Goal: Transaction & Acquisition: Purchase product/service

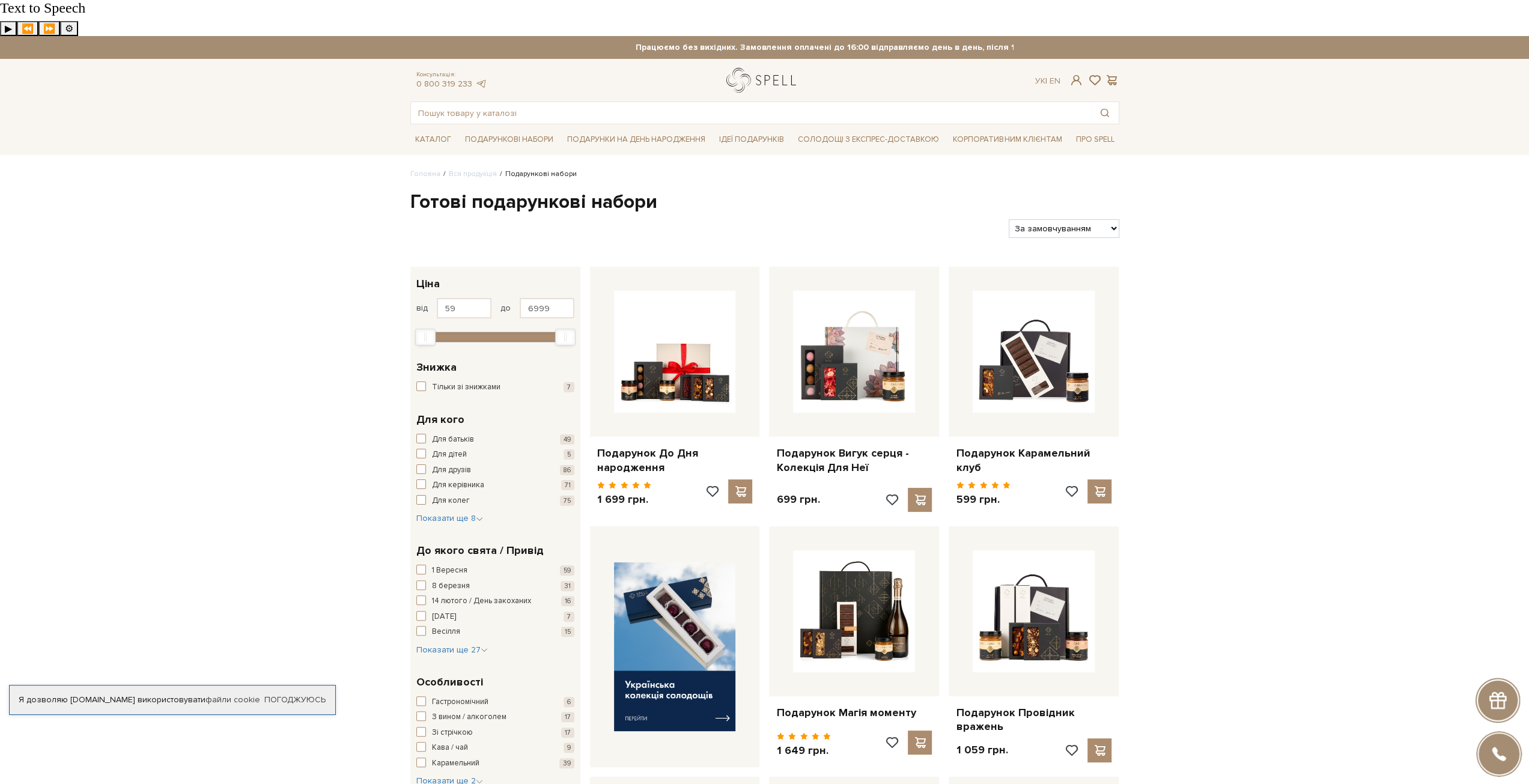
click at [756, 68] on link "logo" at bounding box center [764, 80] width 75 height 25
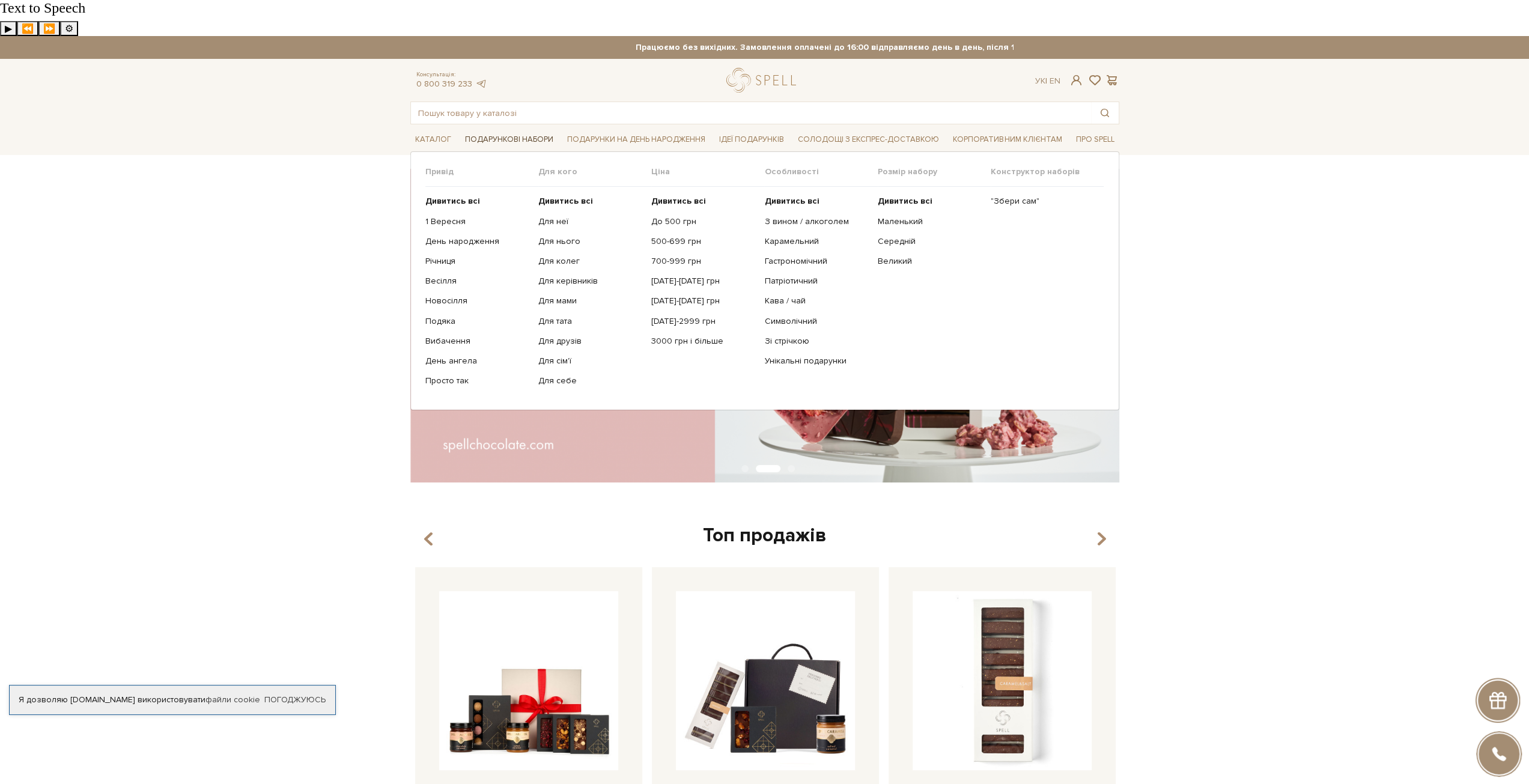
click at [504, 130] on span "Подарункові набори" at bounding box center [510, 139] width 98 height 19
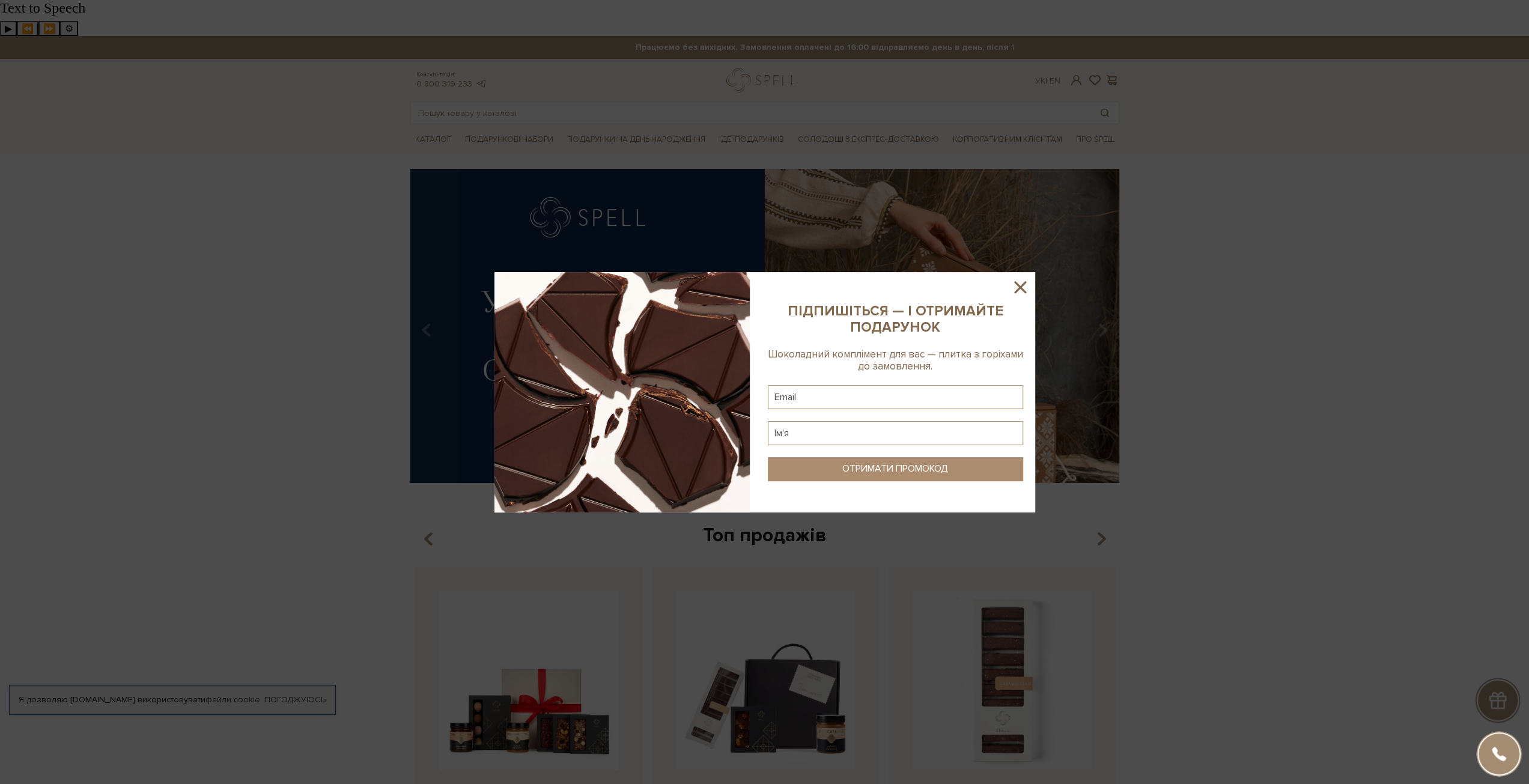
click at [1021, 281] on icon at bounding box center [1020, 287] width 20 height 20
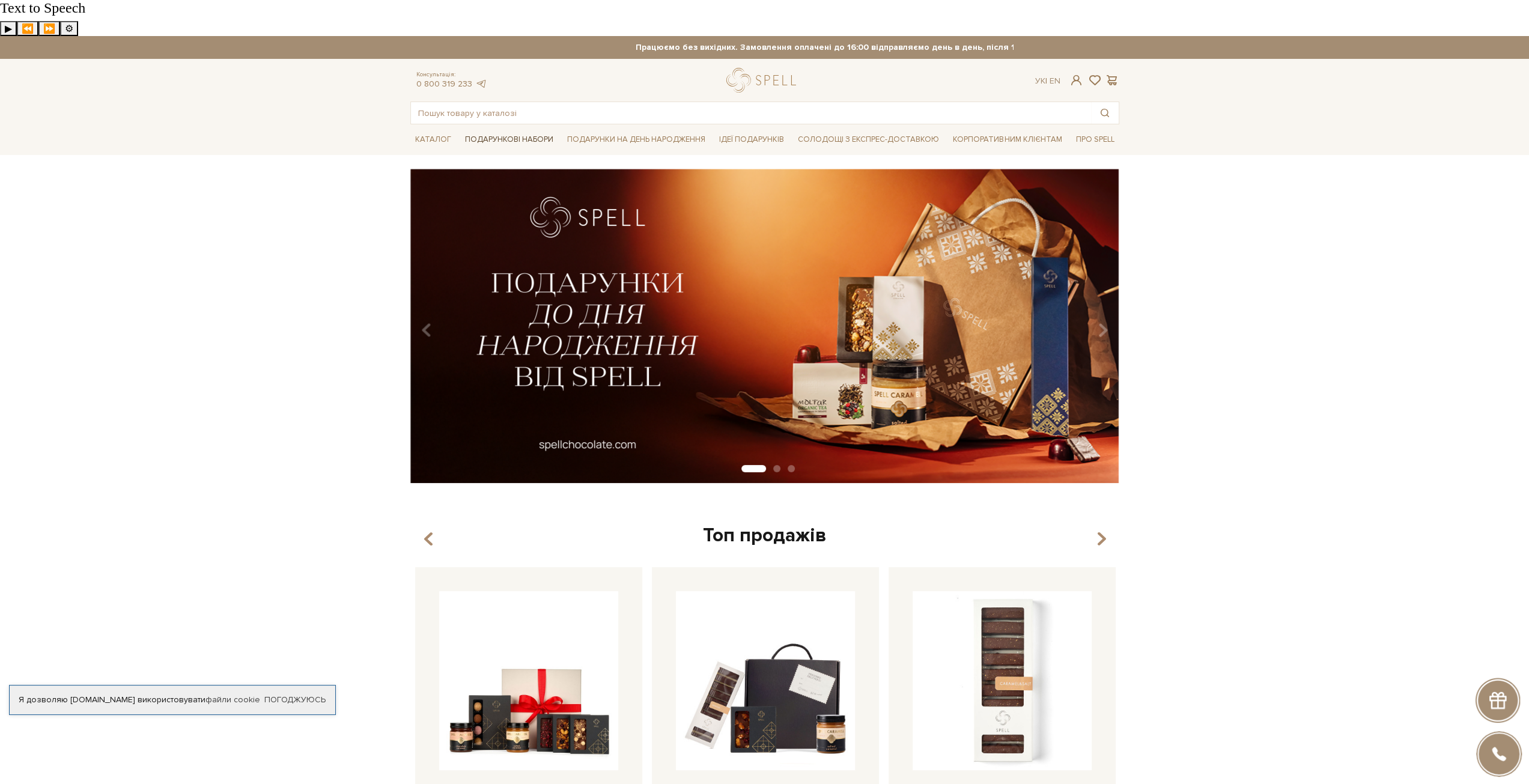
click at [492, 130] on span "Подарункові набори" at bounding box center [510, 139] width 98 height 19
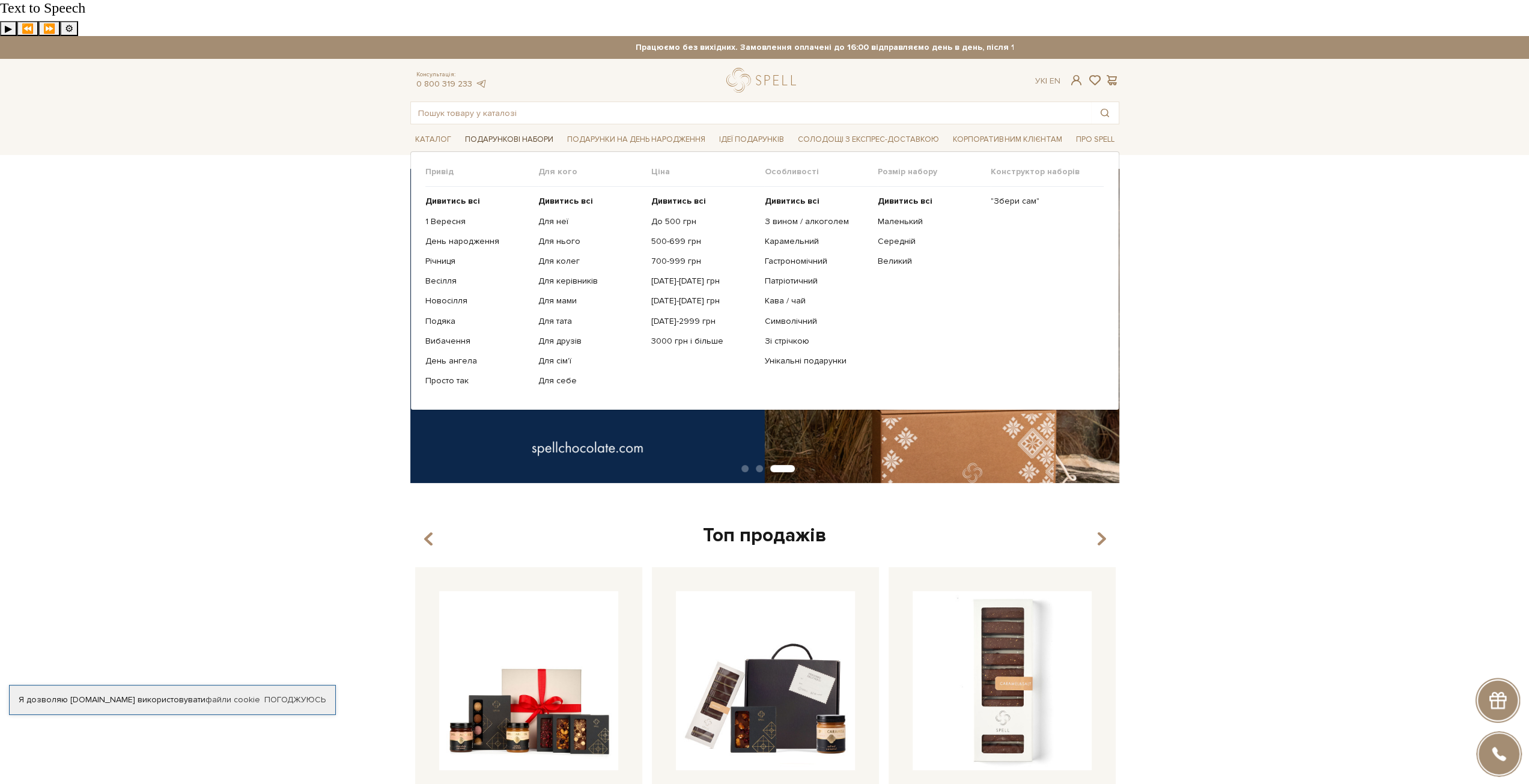
click at [520, 130] on span "Подарункові набори" at bounding box center [510, 139] width 98 height 19
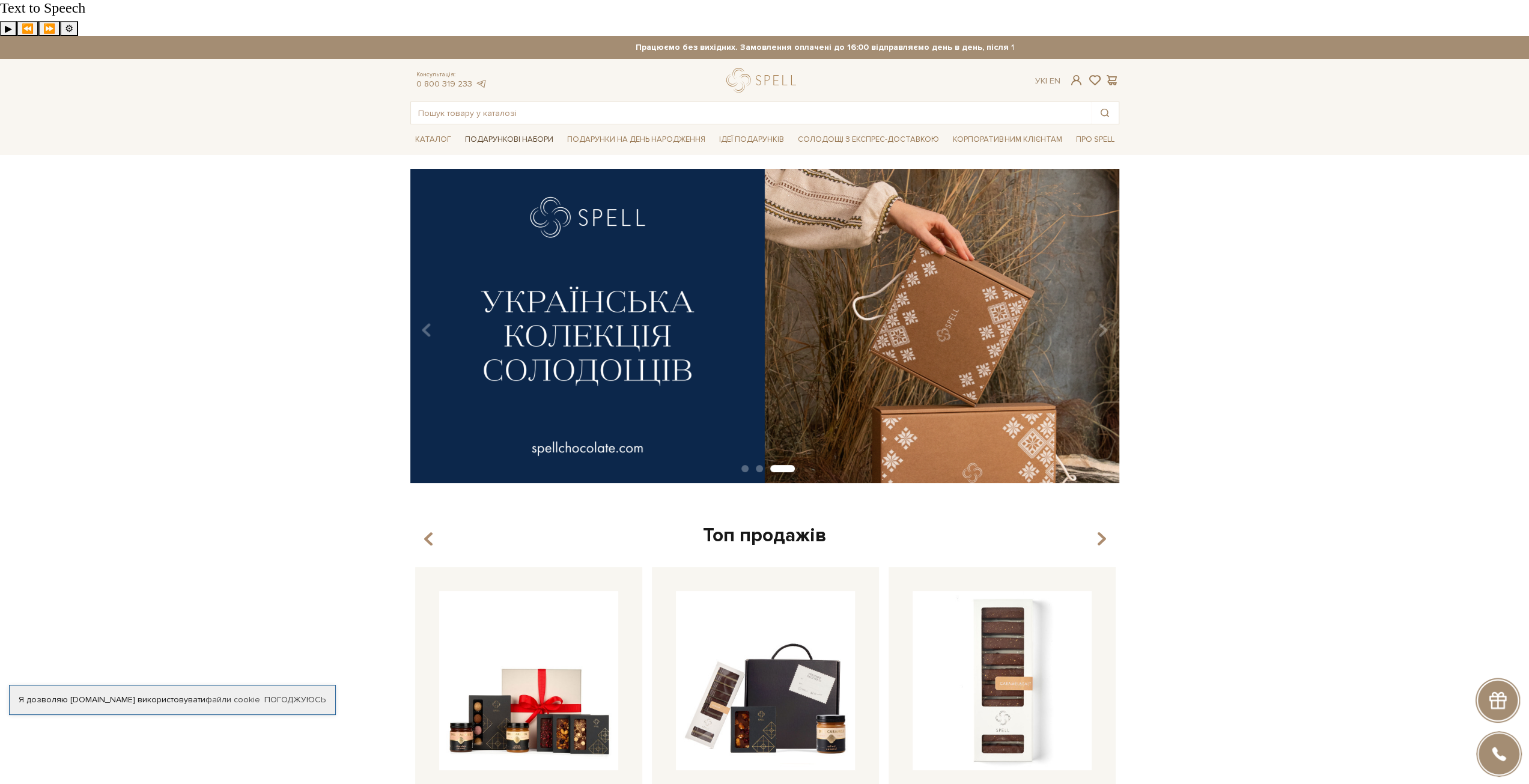
click at [520, 130] on span "Подарункові набори" at bounding box center [510, 139] width 98 height 19
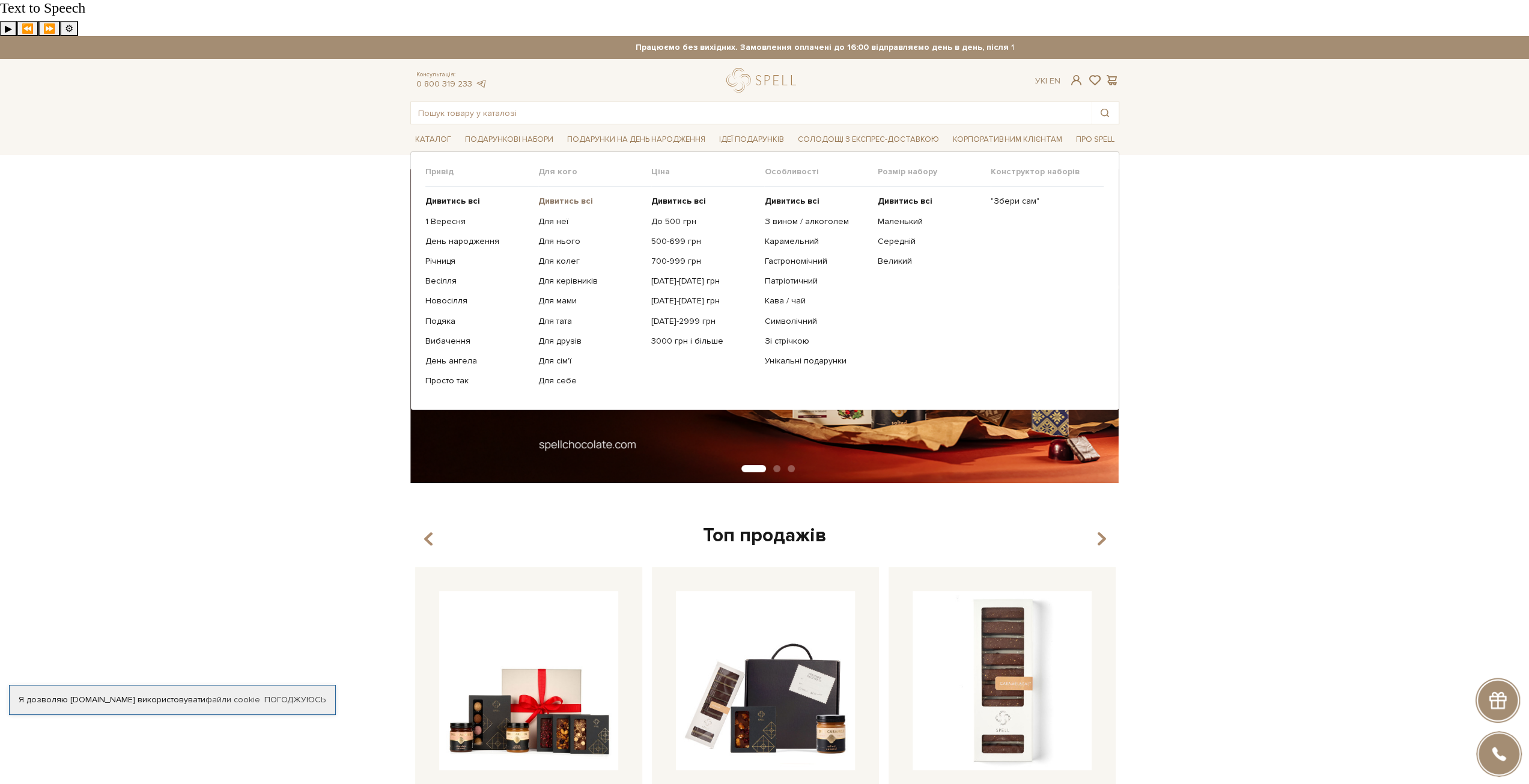
click at [583, 196] on b "Дивитись всі" at bounding box center [565, 200] width 54 height 10
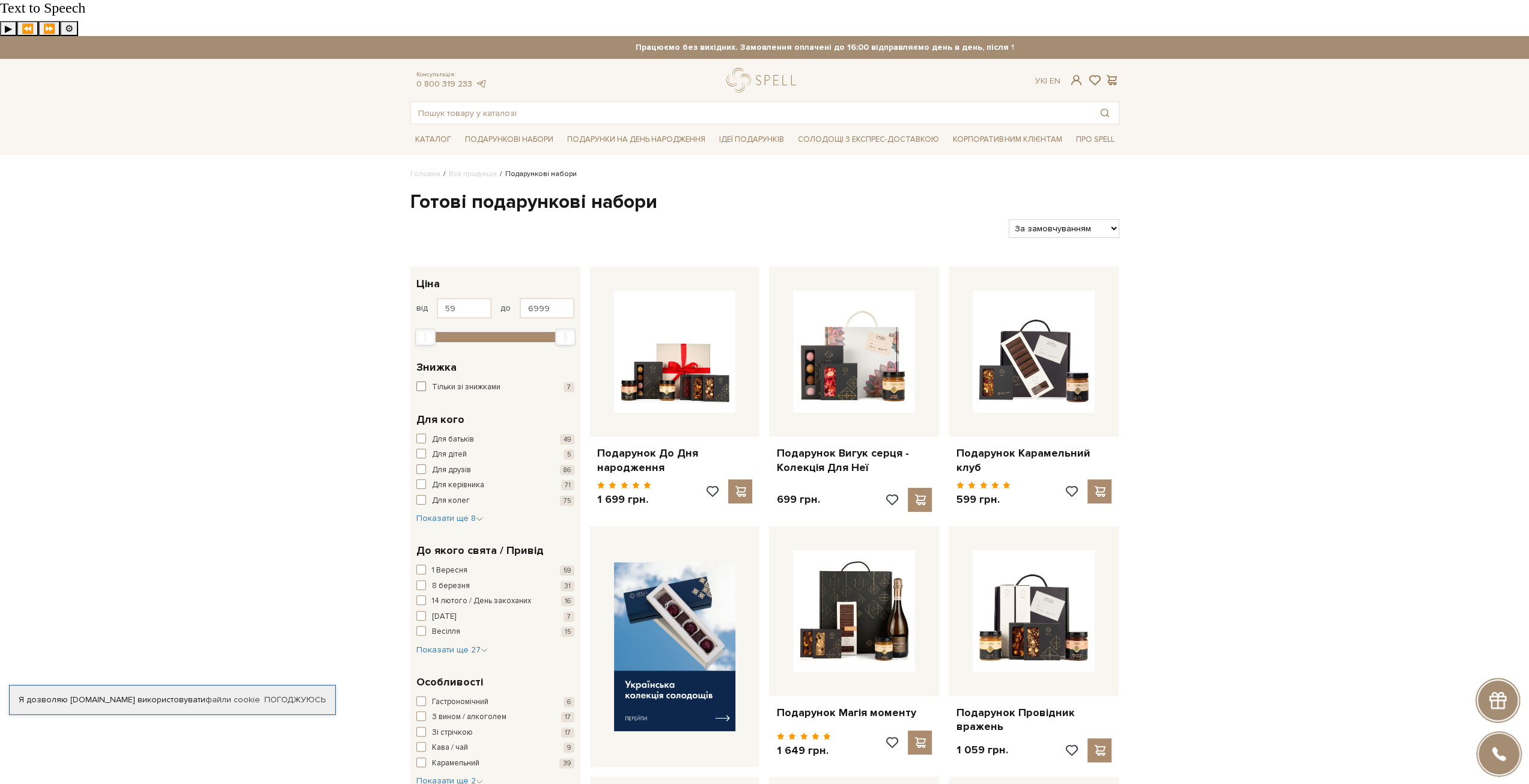
click at [421, 381] on span "button" at bounding box center [421, 386] width 10 height 10
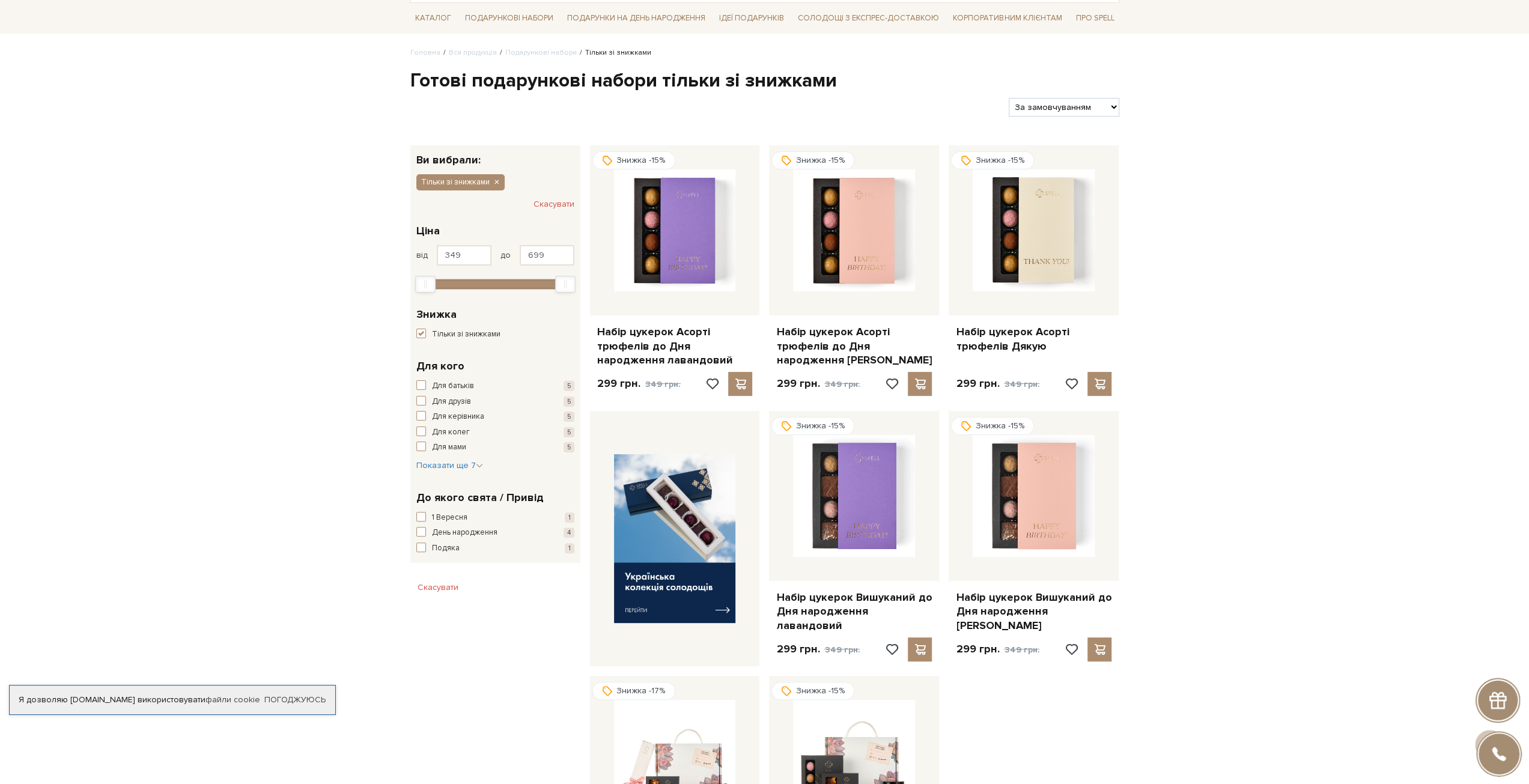
scroll to position [120, 0]
click at [554, 196] on button "Скасувати" at bounding box center [554, 206] width 41 height 20
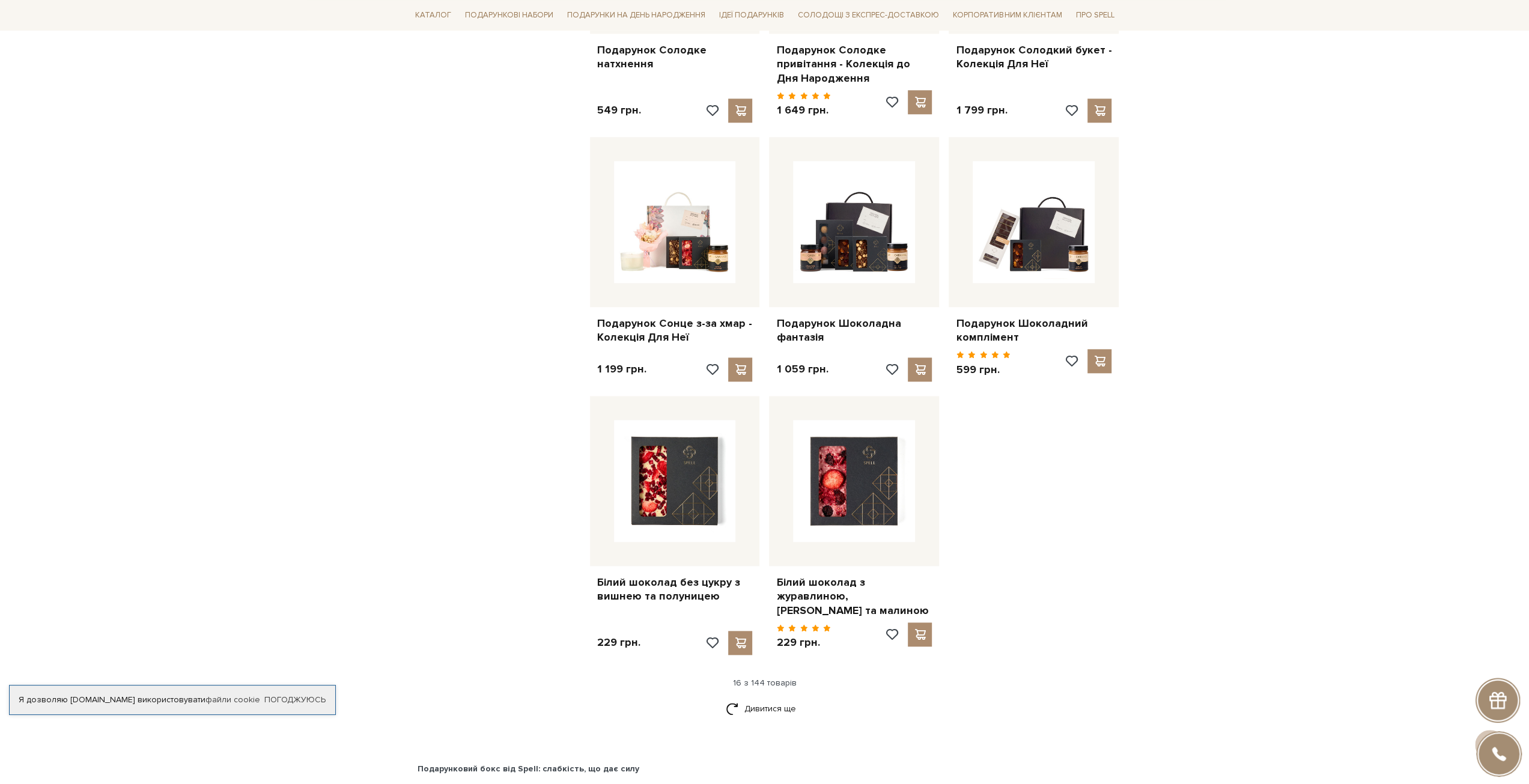
scroll to position [1202, 0]
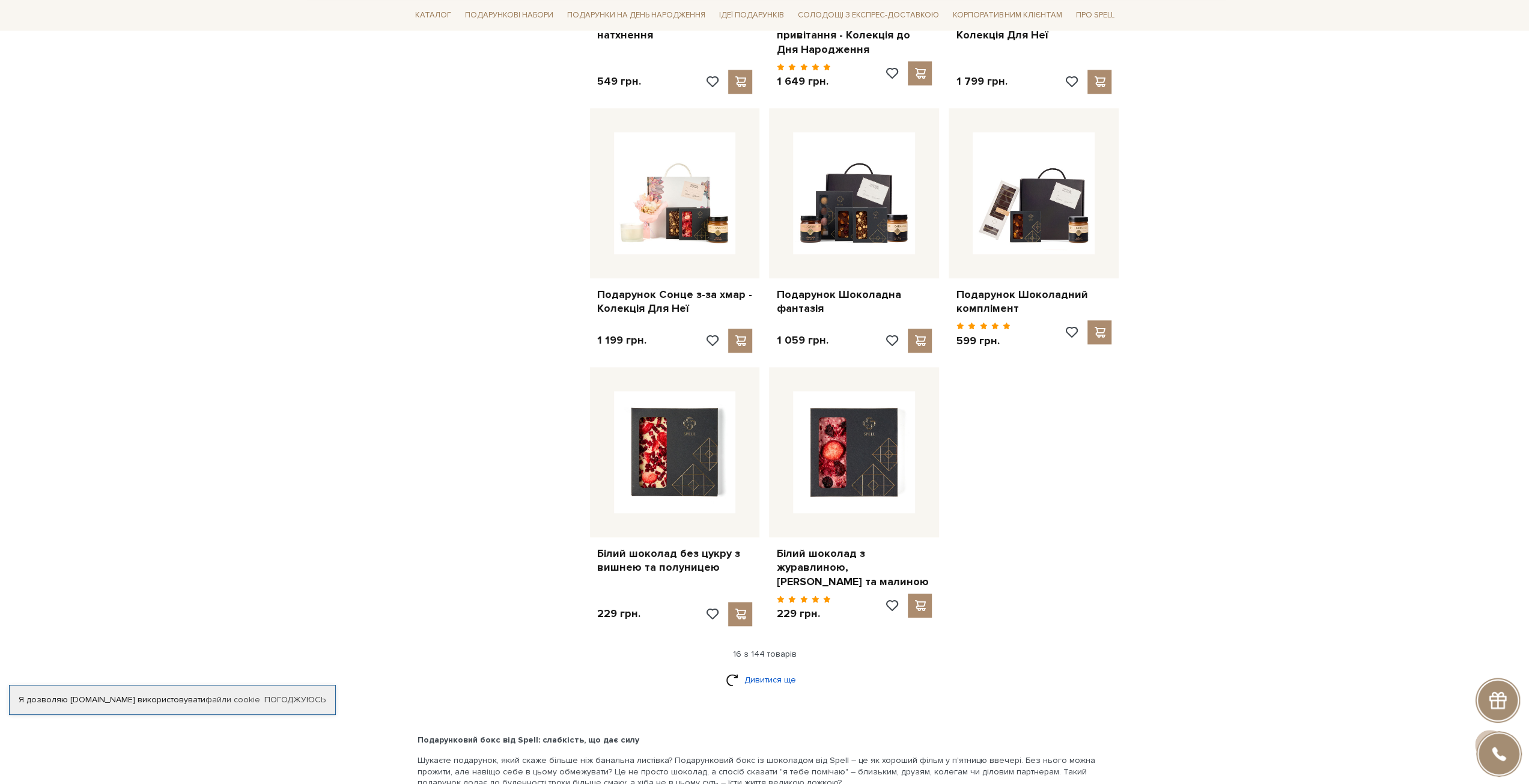
click at [788, 669] on link "Дивитися ще" at bounding box center [765, 680] width 78 height 21
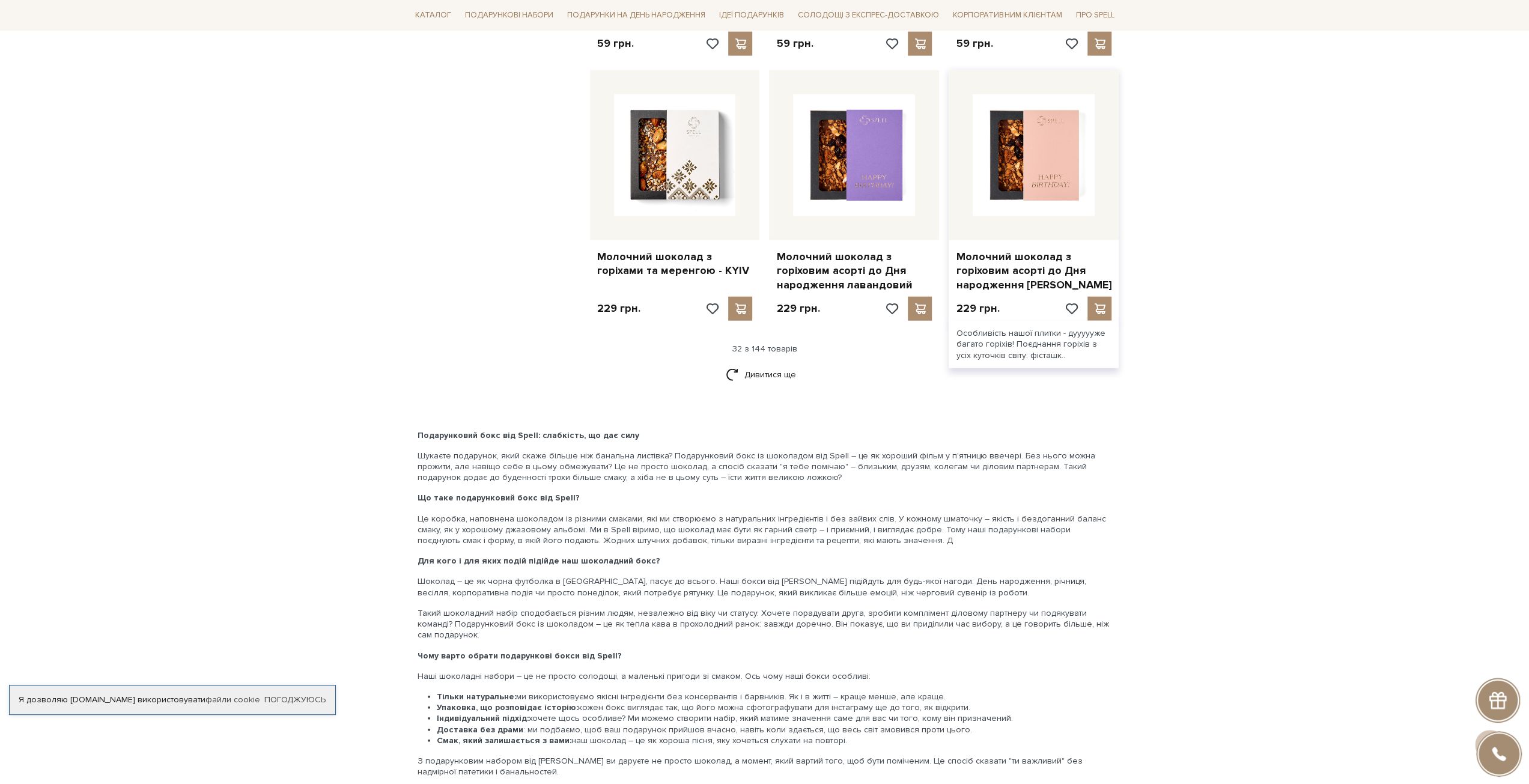
scroll to position [2584, 0]
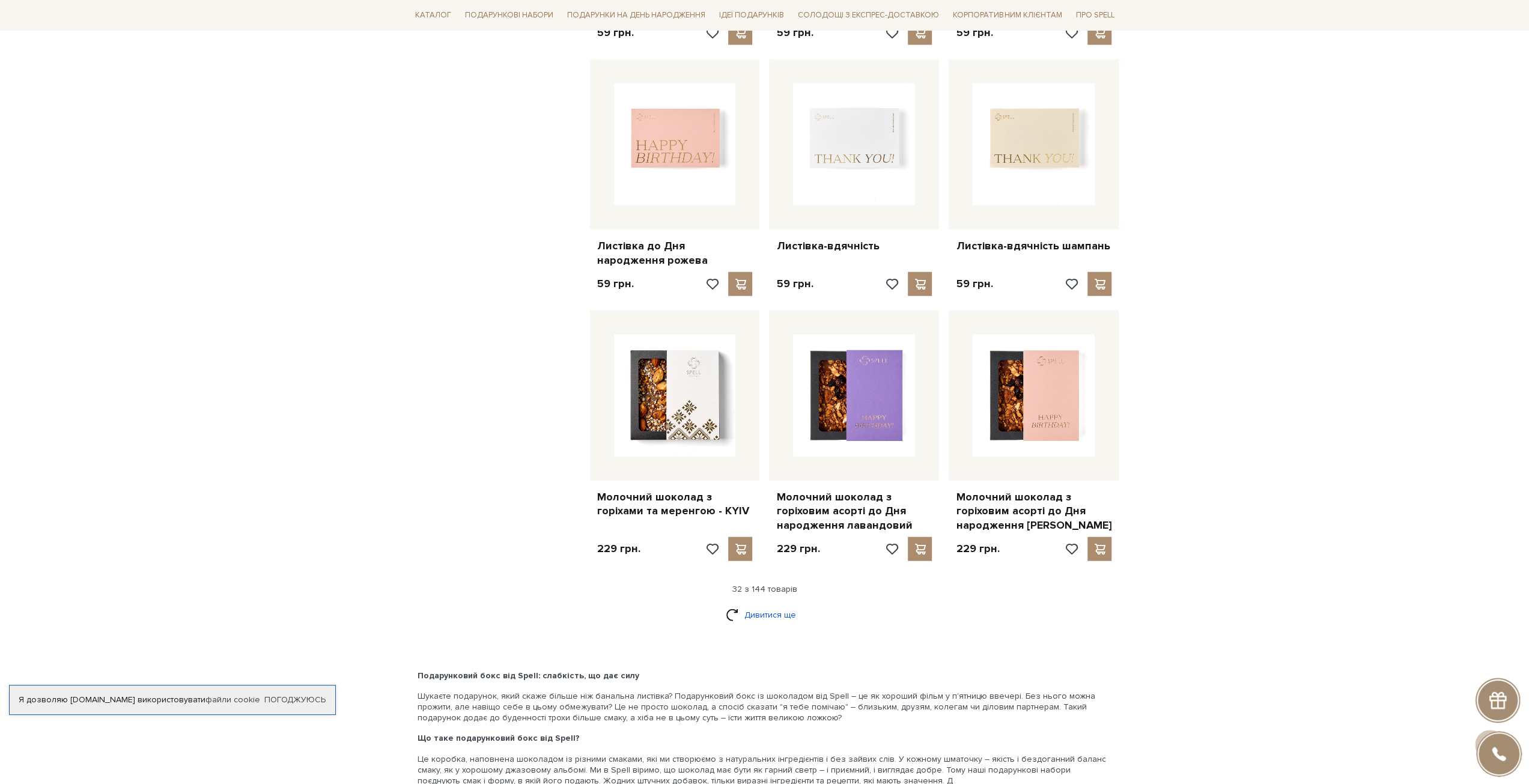
click at [761, 604] on link "Дивитися ще" at bounding box center [765, 615] width 78 height 21
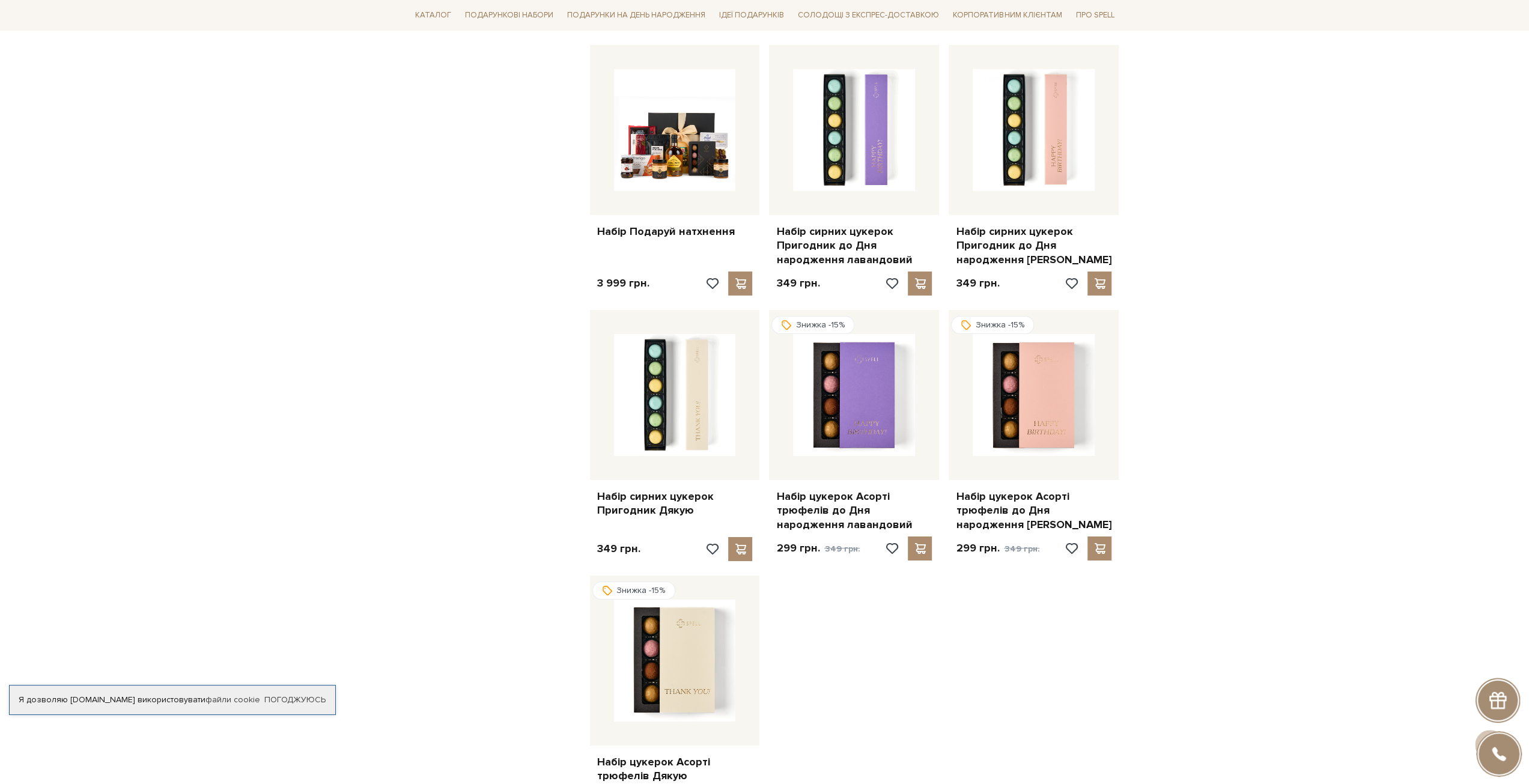
scroll to position [4025, 0]
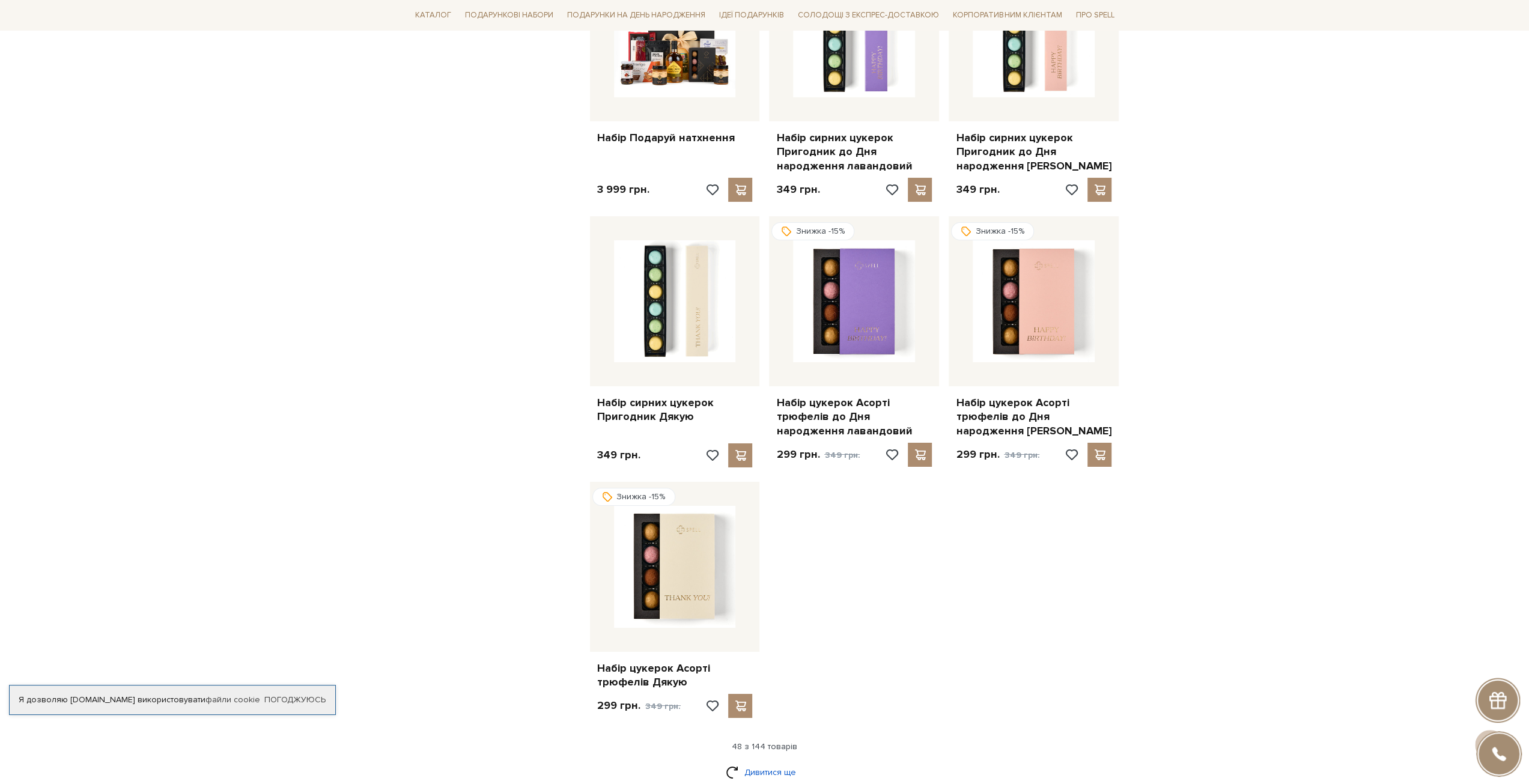
click at [768, 762] on link "Дивитися ще" at bounding box center [765, 772] width 78 height 21
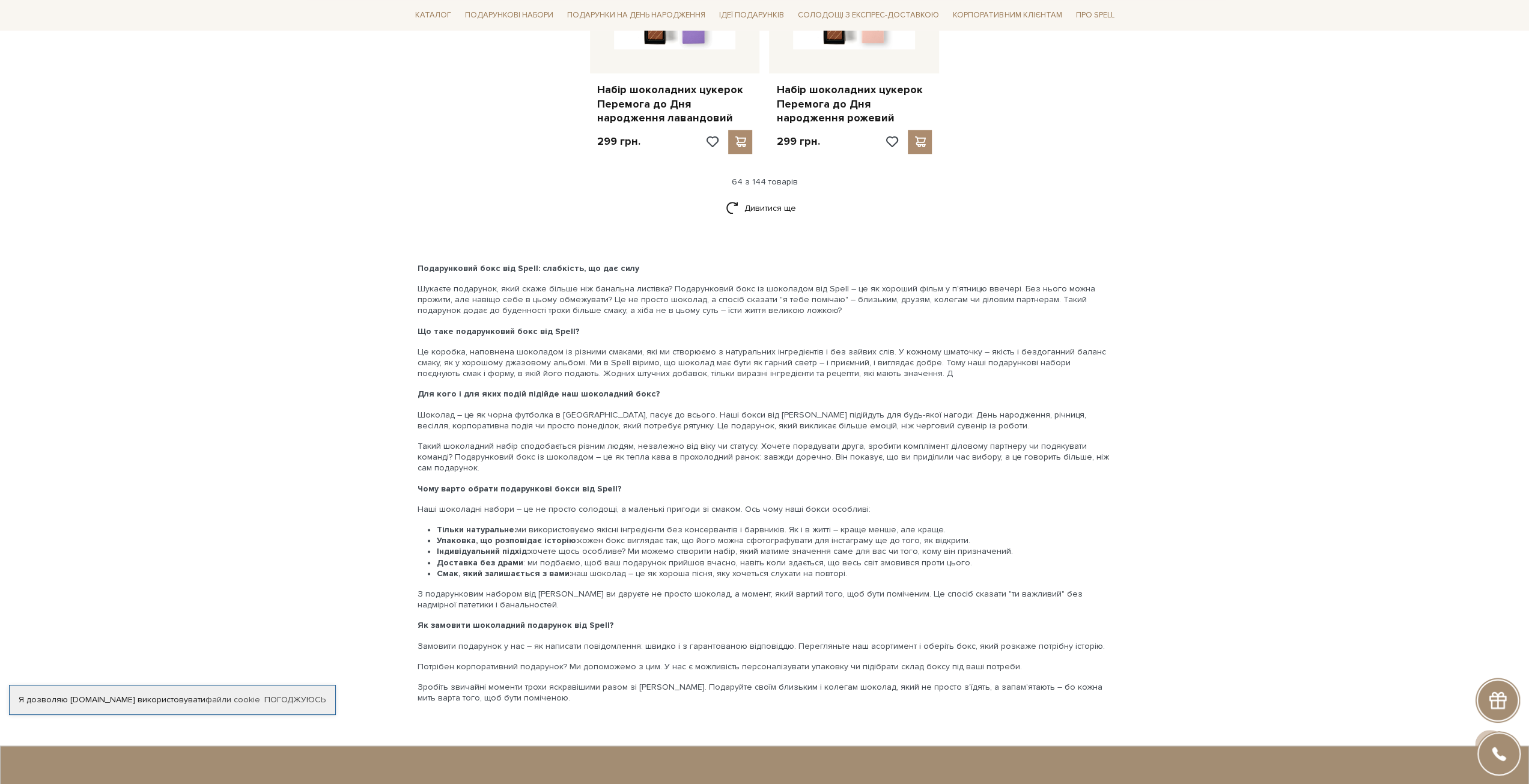
scroll to position [5829, 0]
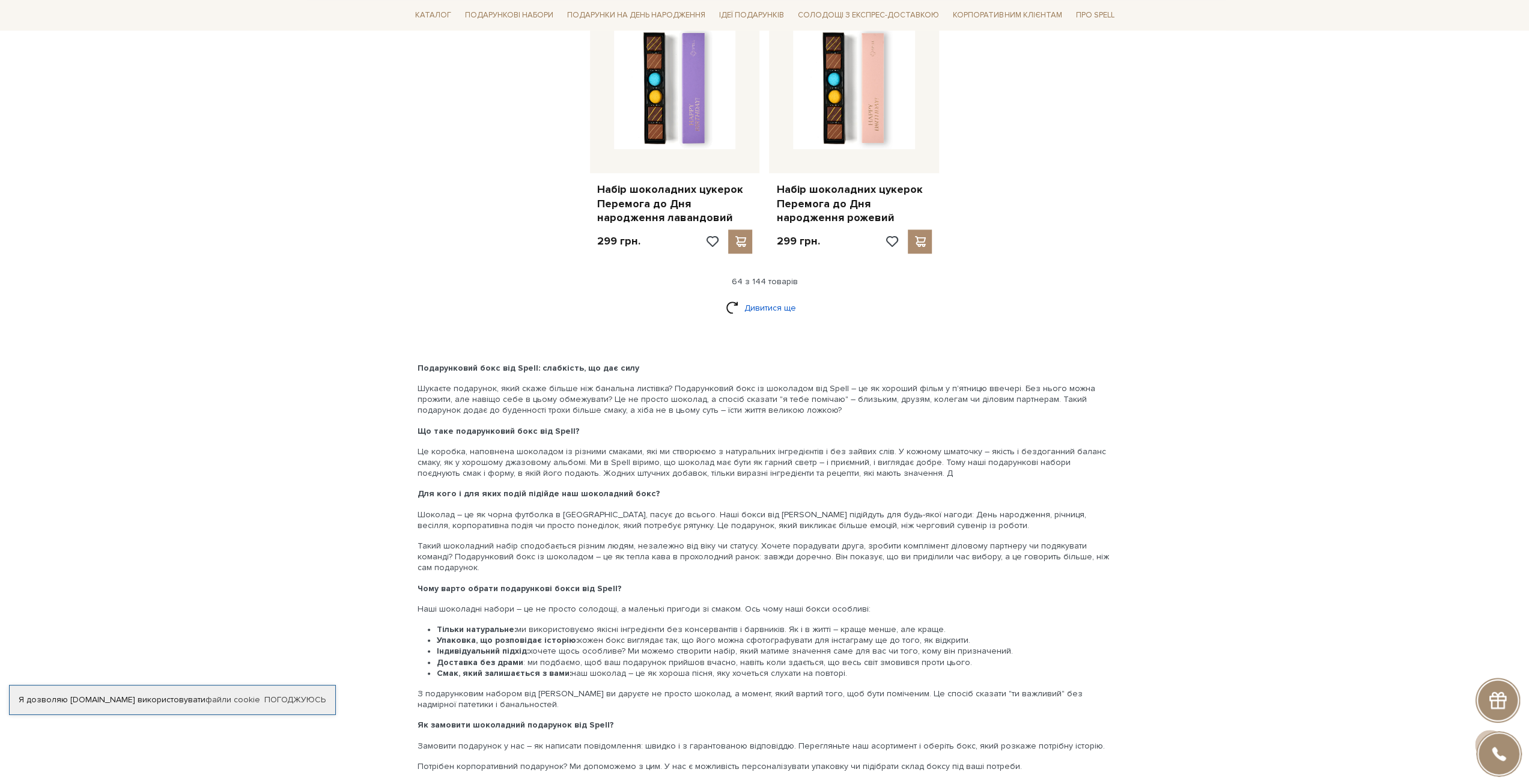
click at [763, 298] on link "Дивитися ще" at bounding box center [765, 308] width 78 height 21
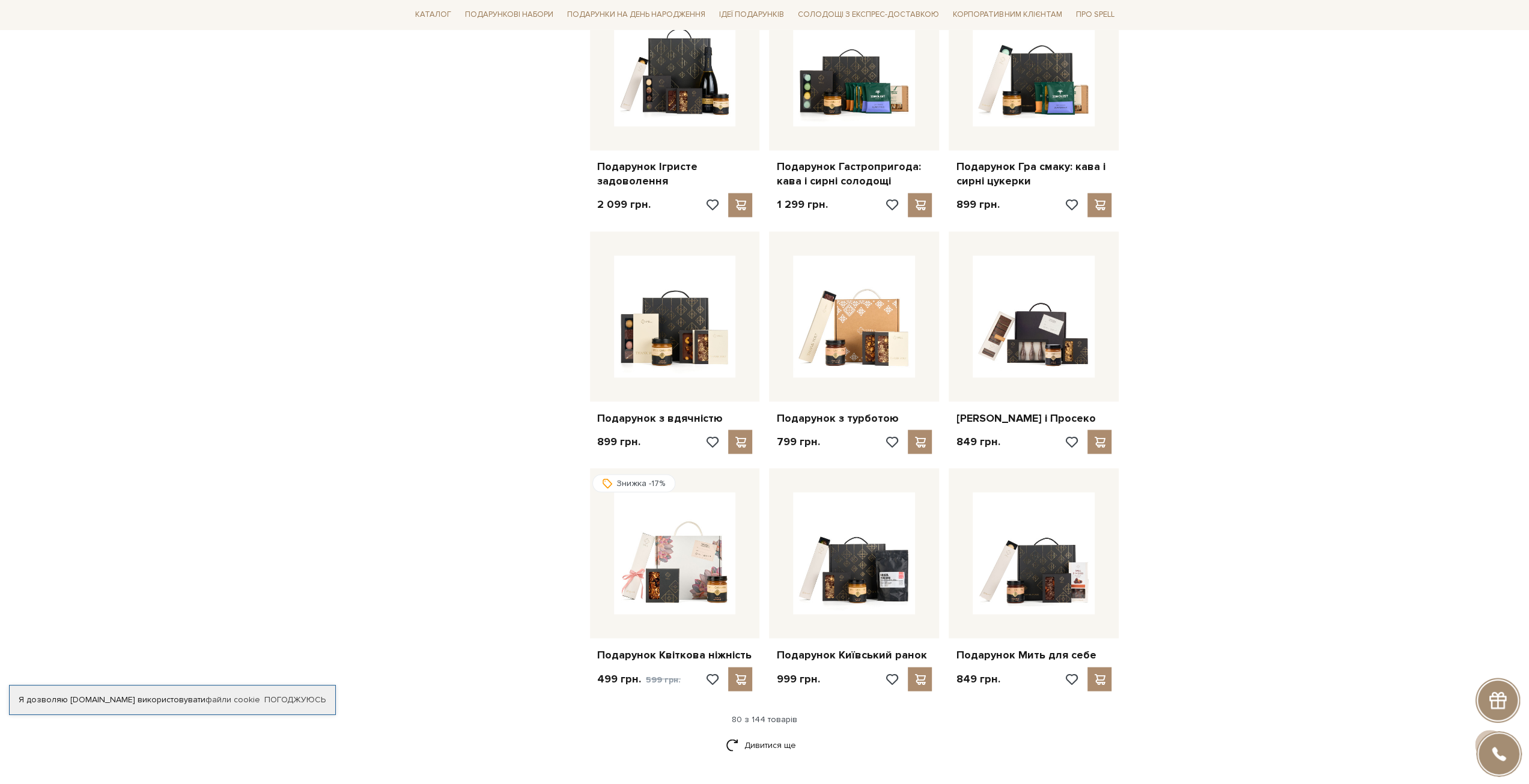
scroll to position [6791, 0]
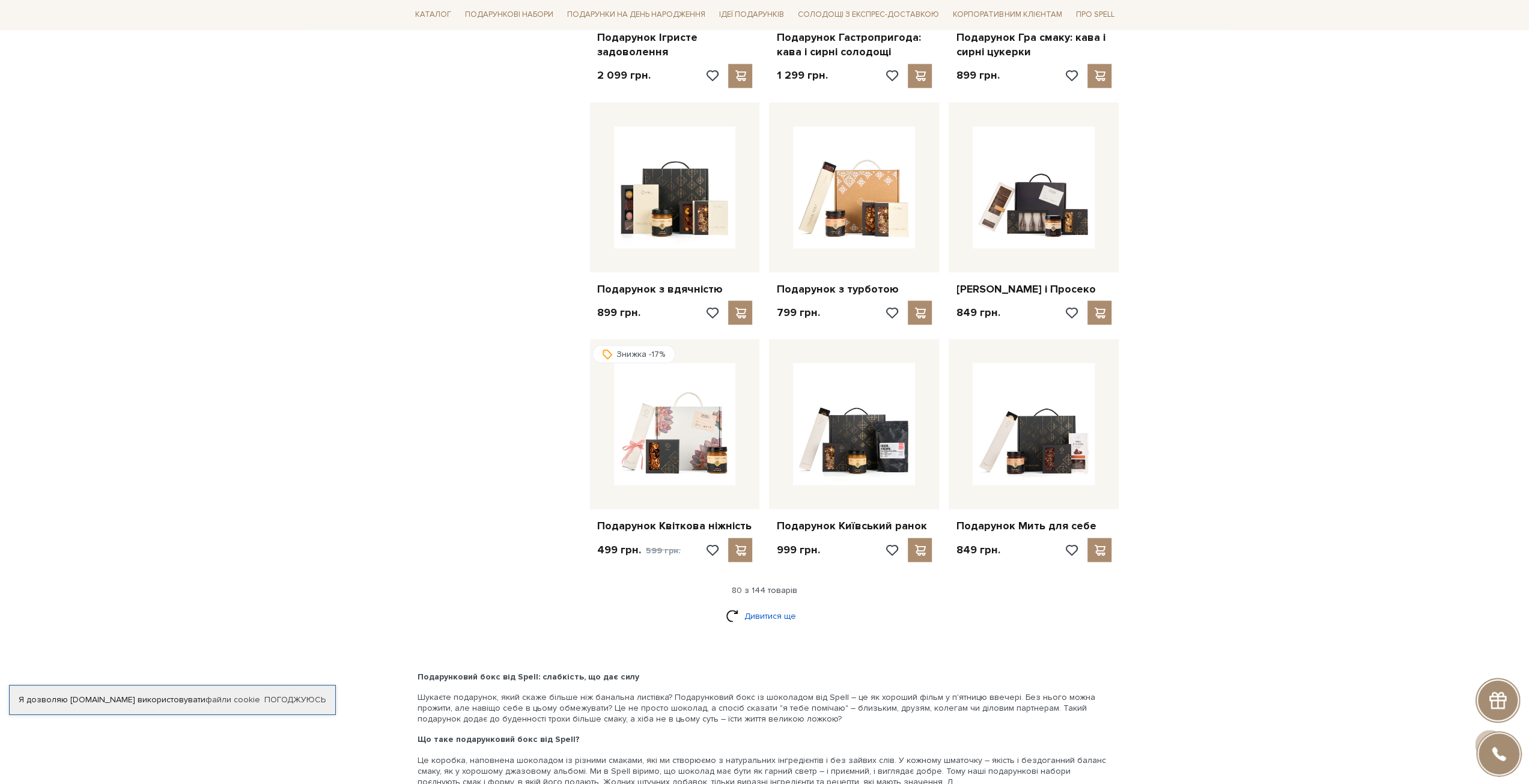
click at [780, 605] on link "Дивитися ще" at bounding box center [765, 616] width 78 height 21
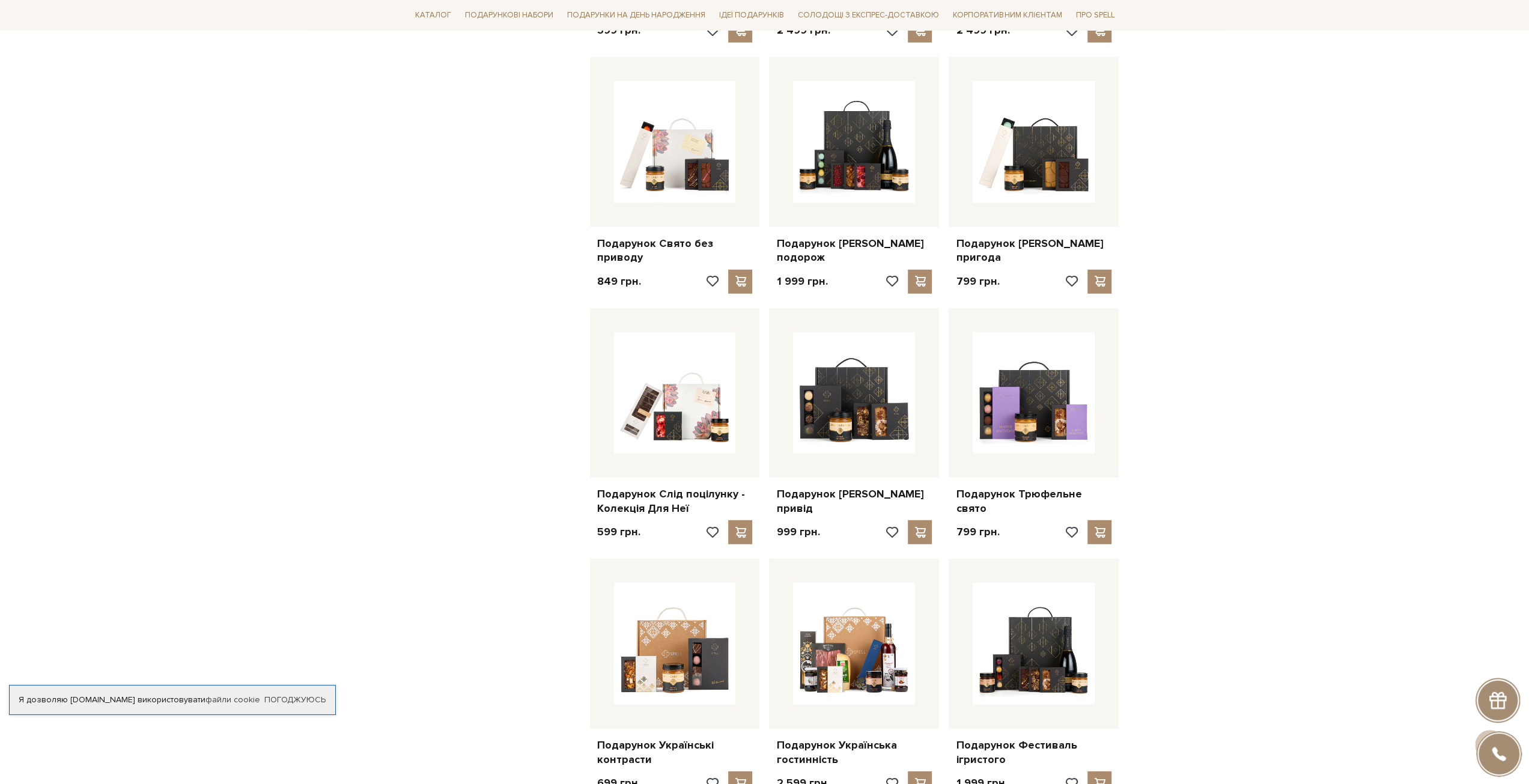
scroll to position [8053, 0]
